Goal: Find specific page/section: Find specific page/section

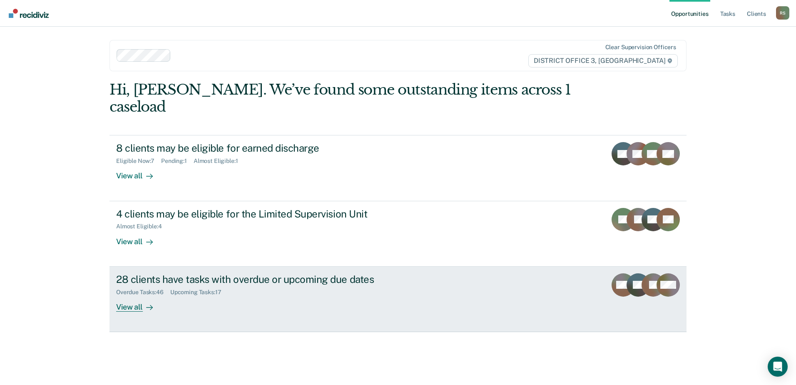
click at [256, 273] on div "28 clients have tasks with overdue or upcoming due dates" at bounding box center [262, 279] width 292 height 12
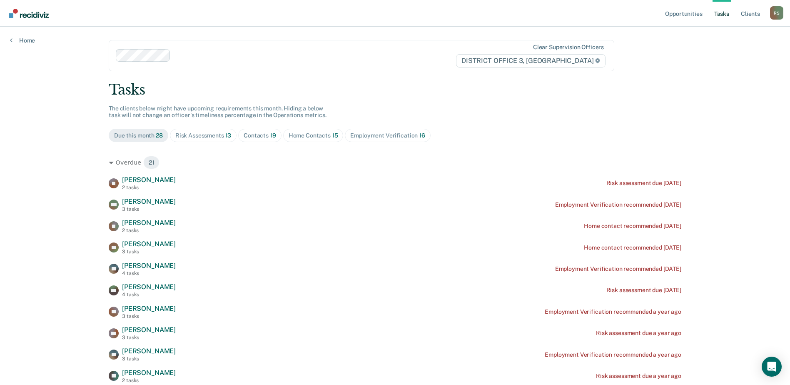
click at [185, 133] on div "Risk Assessments 13" at bounding box center [203, 135] width 56 height 7
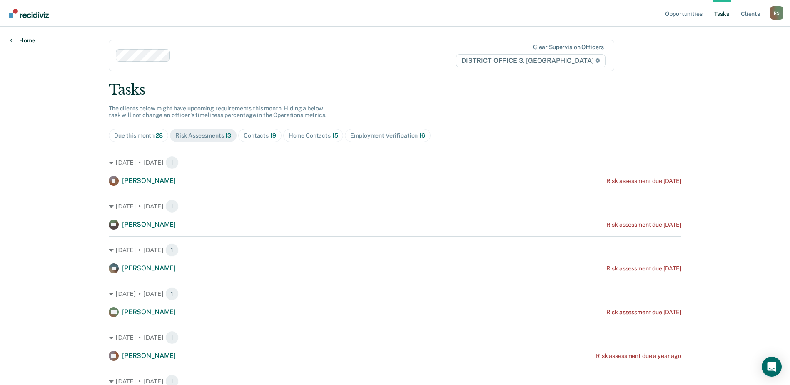
click at [25, 42] on link "Home" at bounding box center [22, 40] width 25 height 7
